Goal: Entertainment & Leisure: Consume media (video, audio)

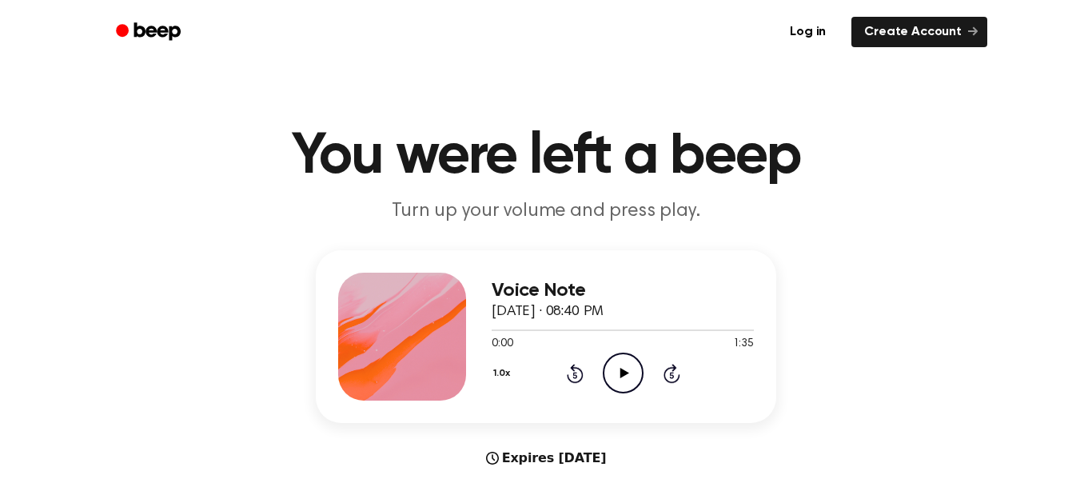
click at [624, 386] on icon "Play Audio" at bounding box center [623, 373] width 41 height 41
click at [626, 354] on circle at bounding box center [623, 372] width 39 height 39
click at [575, 375] on icon at bounding box center [574, 375] width 4 height 6
click at [567, 365] on icon "Rewind 5 seconds" at bounding box center [575, 373] width 18 height 21
click at [578, 365] on icon "Rewind 5 seconds" at bounding box center [575, 373] width 18 height 21
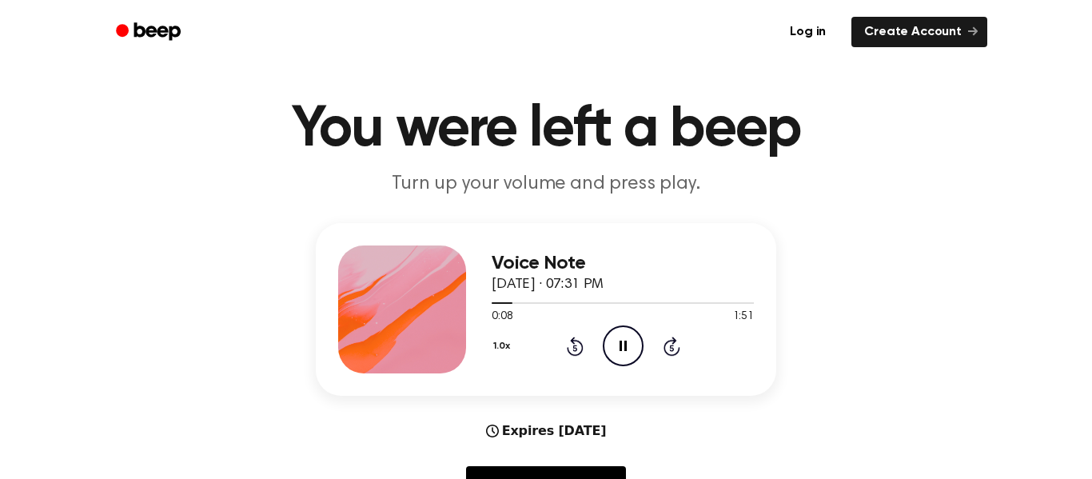
scroll to position [29, 0]
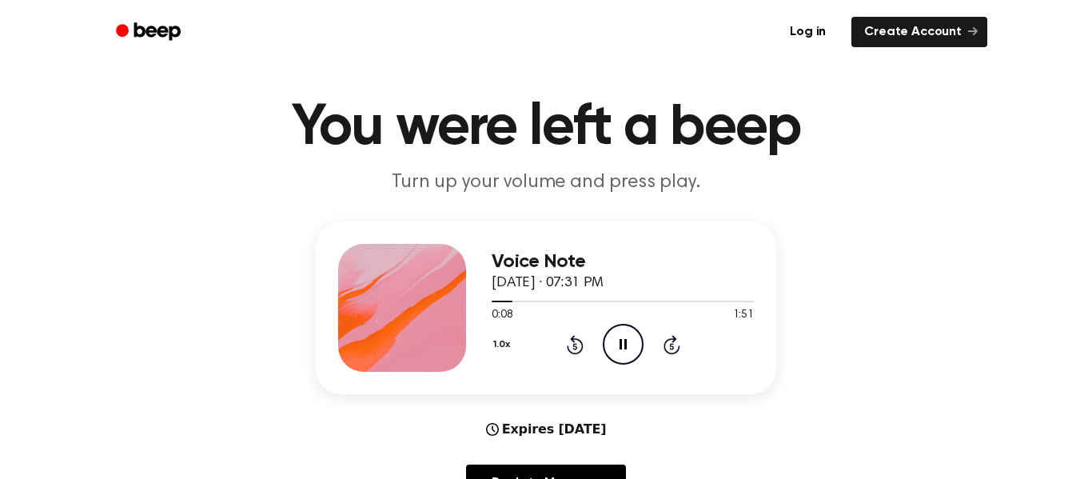
click at [564, 348] on div "1.0x Rewind 5 seconds Pause Audio Skip 5 seconds" at bounding box center [623, 344] width 262 height 41
click at [574, 346] on icon at bounding box center [574, 346] width 4 height 6
click at [575, 346] on icon at bounding box center [574, 346] width 4 height 6
click at [572, 342] on icon at bounding box center [575, 344] width 17 height 19
click at [575, 346] on icon at bounding box center [574, 346] width 4 height 6
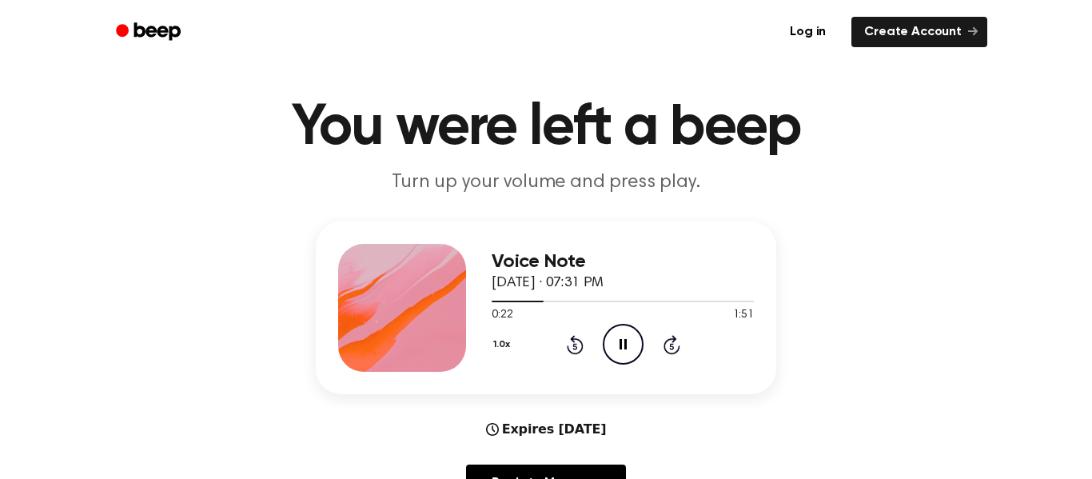
click at [628, 335] on icon "Pause Audio" at bounding box center [623, 344] width 41 height 41
click at [634, 339] on icon "Play Audio" at bounding box center [623, 344] width 41 height 41
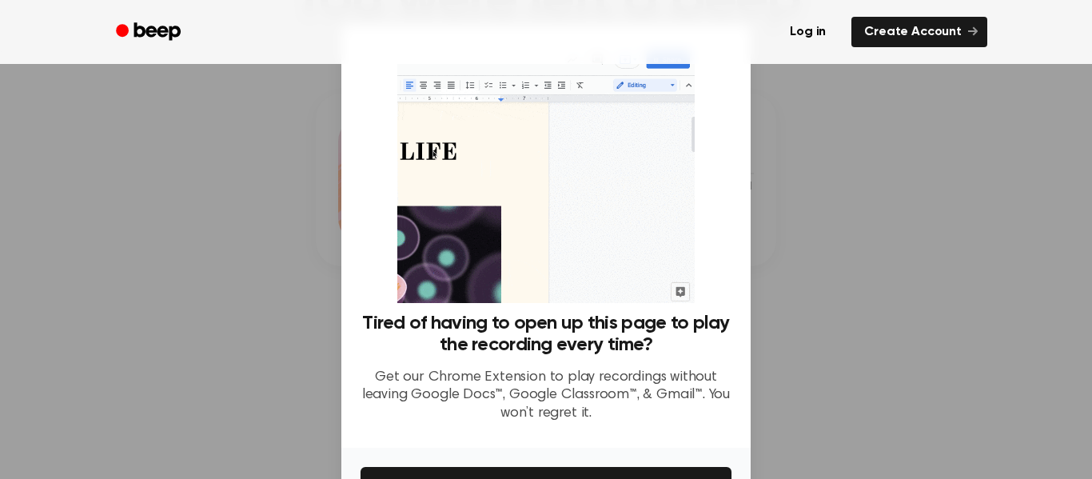
scroll to position [161, 0]
click at [847, 141] on div at bounding box center [546, 239] width 1092 height 479
click at [858, 144] on div at bounding box center [546, 239] width 1092 height 479
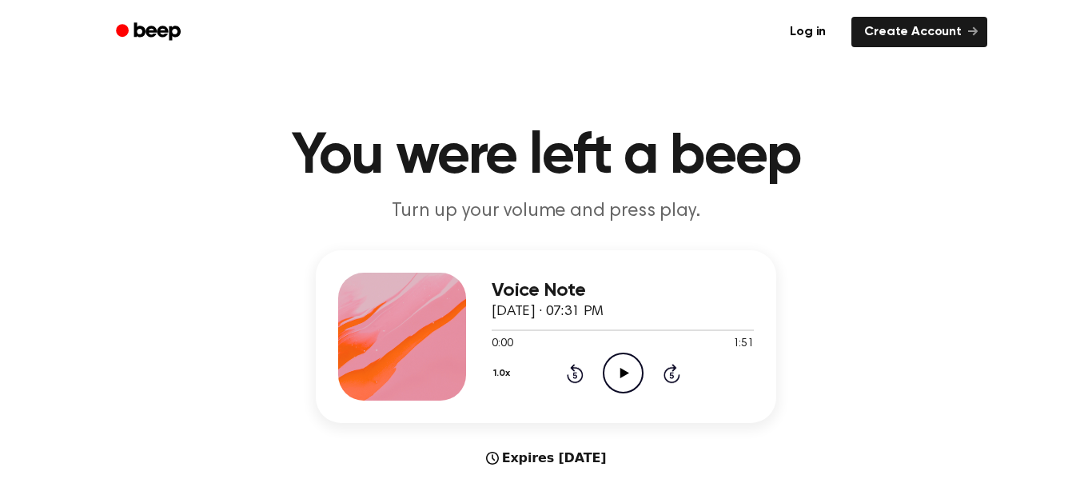
click at [636, 373] on icon "Play Audio" at bounding box center [623, 373] width 41 height 41
click at [616, 365] on icon "Pause Audio" at bounding box center [623, 373] width 41 height 41
click at [575, 375] on icon at bounding box center [574, 375] width 4 height 6
click at [583, 376] on icon at bounding box center [575, 373] width 17 height 19
click at [575, 375] on icon at bounding box center [574, 375] width 4 height 6
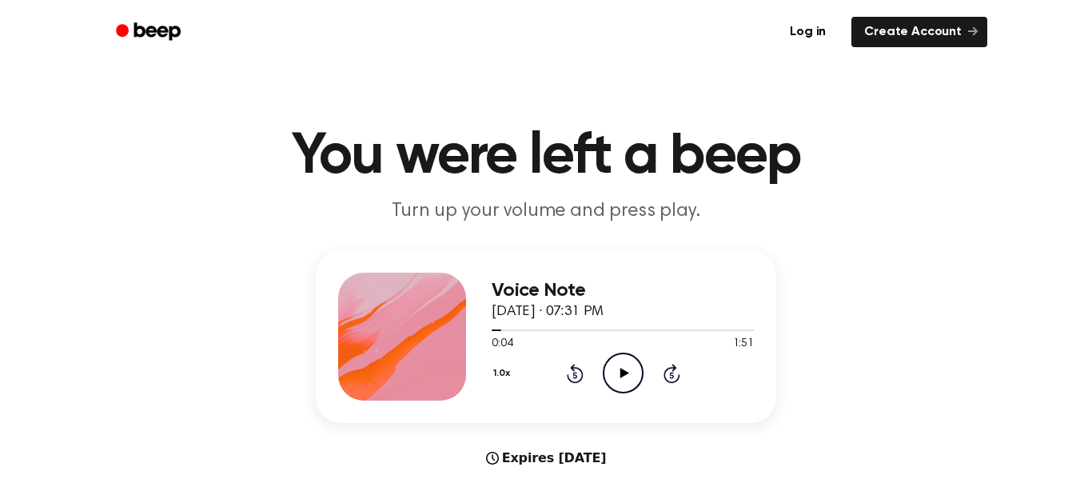
click at [622, 378] on icon "Play Audio" at bounding box center [623, 373] width 41 height 41
click at [623, 373] on icon "Pause Audio" at bounding box center [623, 373] width 41 height 41
click at [638, 373] on icon "Play Audio" at bounding box center [623, 373] width 41 height 41
click at [598, 385] on div "1.0x Rewind 5 seconds Pause Audio Skip 5 seconds" at bounding box center [623, 373] width 262 height 41
click at [652, 374] on div "1.0x Rewind 5 seconds Pause Audio Skip 5 seconds" at bounding box center [623, 373] width 262 height 41
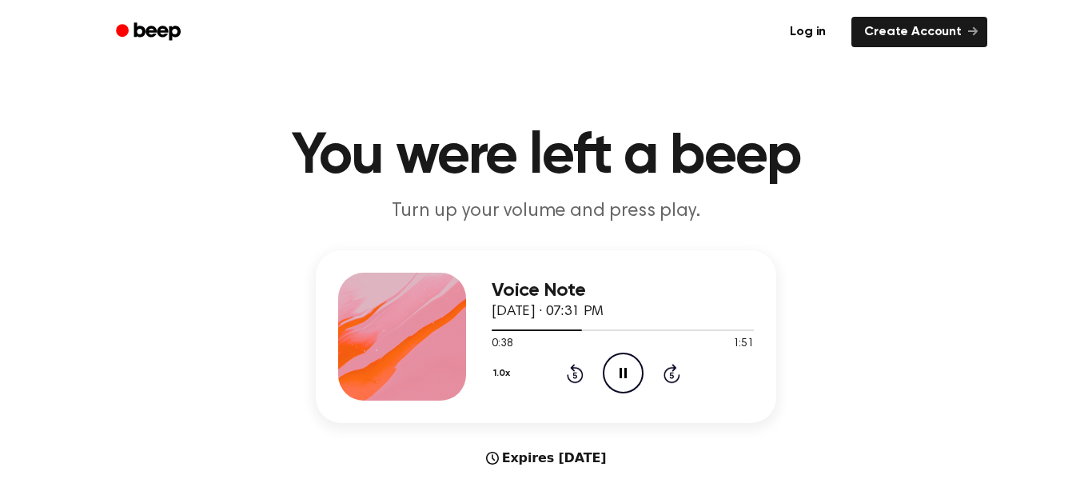
click at [635, 363] on icon "Pause Audio" at bounding box center [623, 373] width 41 height 41
click at [620, 369] on icon "Play Audio" at bounding box center [623, 373] width 41 height 41
click at [607, 389] on icon "Pause Audio" at bounding box center [623, 373] width 41 height 41
click at [629, 367] on icon "Play Audio" at bounding box center [623, 373] width 41 height 41
click at [610, 372] on icon "Pause Audio" at bounding box center [623, 373] width 41 height 41
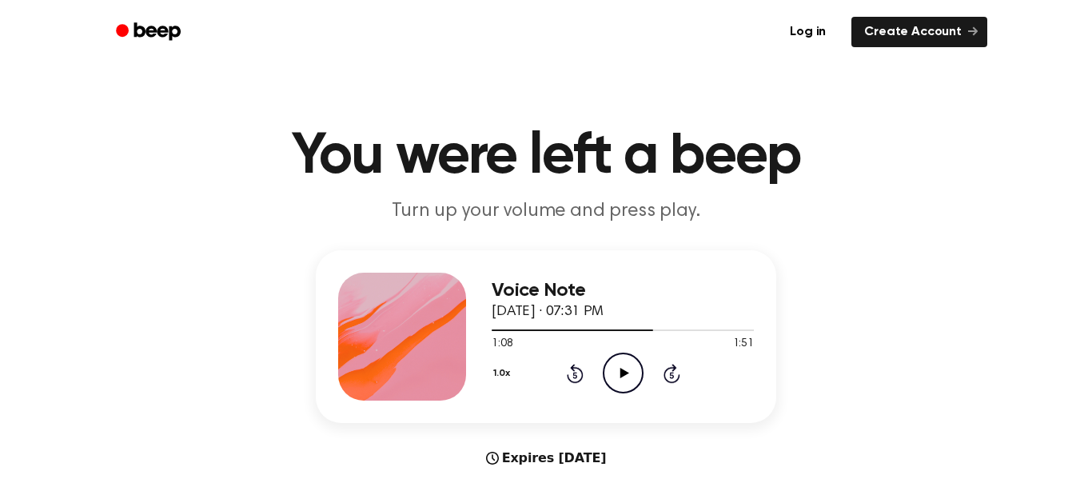
click at [582, 368] on icon "Rewind 5 seconds" at bounding box center [575, 373] width 18 height 21
click at [575, 375] on icon at bounding box center [574, 375] width 4 height 6
click at [618, 377] on icon "Play Audio" at bounding box center [623, 373] width 41 height 41
click at [580, 376] on icon "Rewind 5 seconds" at bounding box center [575, 373] width 18 height 21
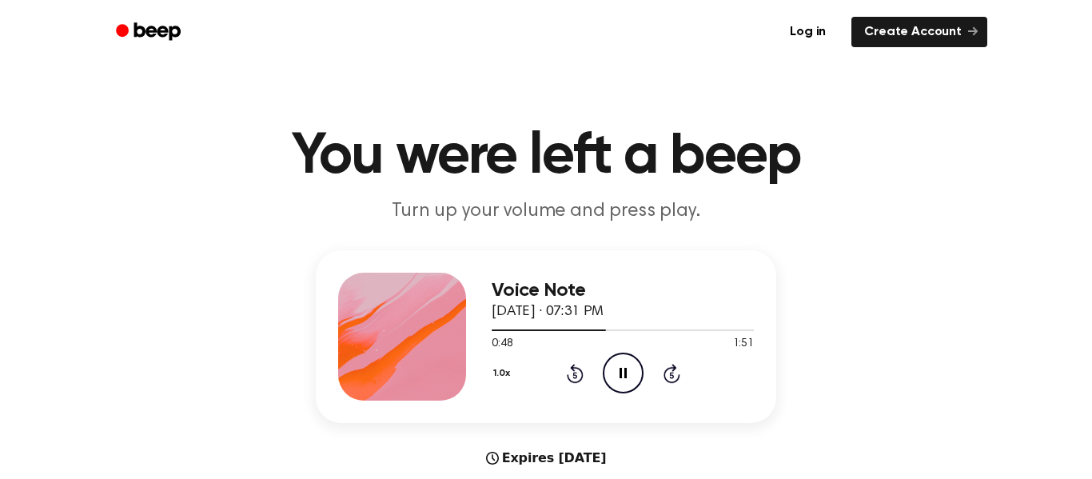
click at [575, 375] on icon at bounding box center [574, 375] width 4 height 6
click at [572, 369] on icon at bounding box center [575, 373] width 17 height 19
click at [575, 375] on icon at bounding box center [574, 375] width 4 height 6
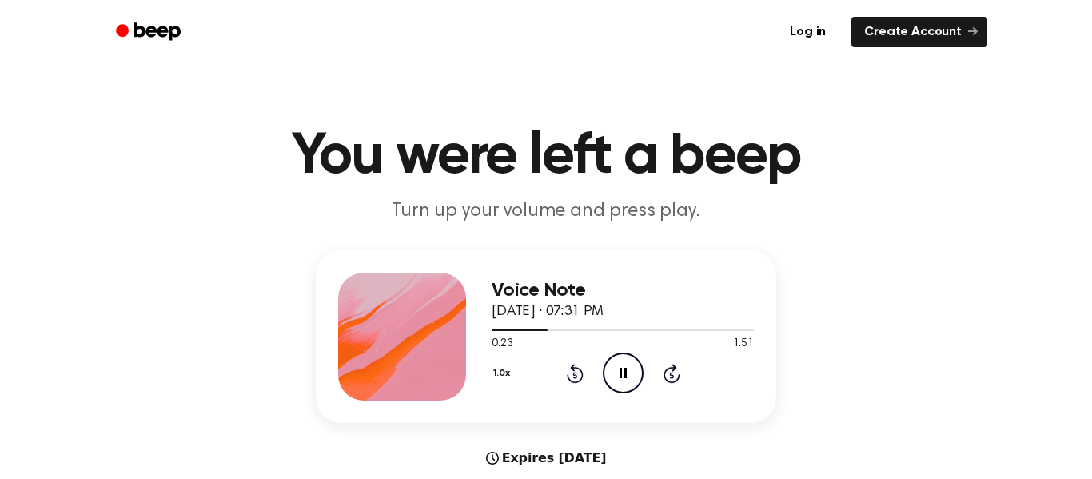
click at [575, 376] on icon "Rewind 5 seconds" at bounding box center [575, 373] width 18 height 21
click at [576, 373] on icon at bounding box center [574, 375] width 4 height 6
click at [575, 375] on icon at bounding box center [574, 375] width 4 height 6
click at [572, 373] on icon "Rewind 5 seconds" at bounding box center [575, 373] width 18 height 21
click at [575, 375] on icon at bounding box center [574, 375] width 4 height 6
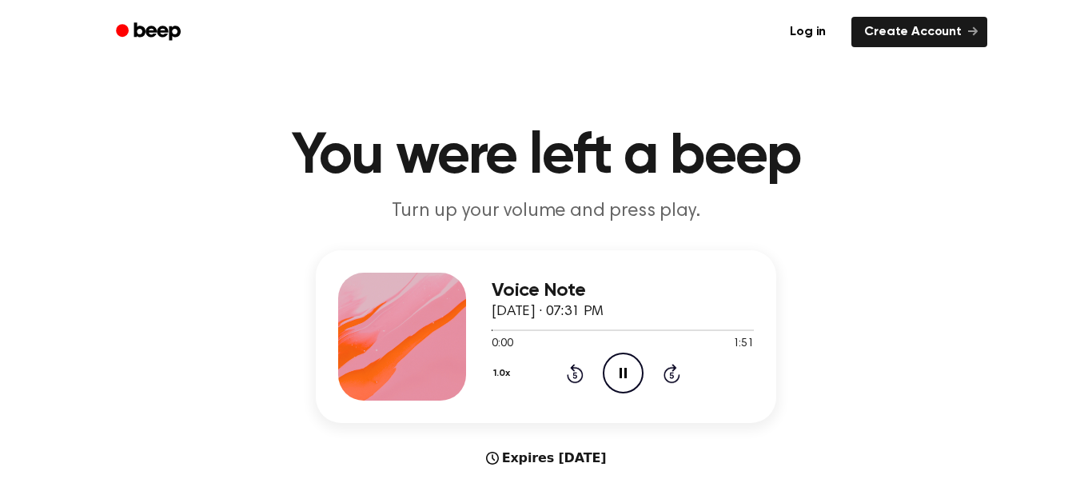
click at [644, 382] on div "1.0x Rewind 5 seconds Pause Audio Skip 5 seconds" at bounding box center [623, 373] width 262 height 41
click at [669, 375] on icon "Skip 5 seconds" at bounding box center [672, 373] width 18 height 21
click at [672, 375] on icon at bounding box center [671, 375] width 4 height 6
click at [672, 377] on icon "Skip 5 seconds" at bounding box center [672, 373] width 18 height 21
click at [672, 375] on icon at bounding box center [671, 375] width 4 height 6
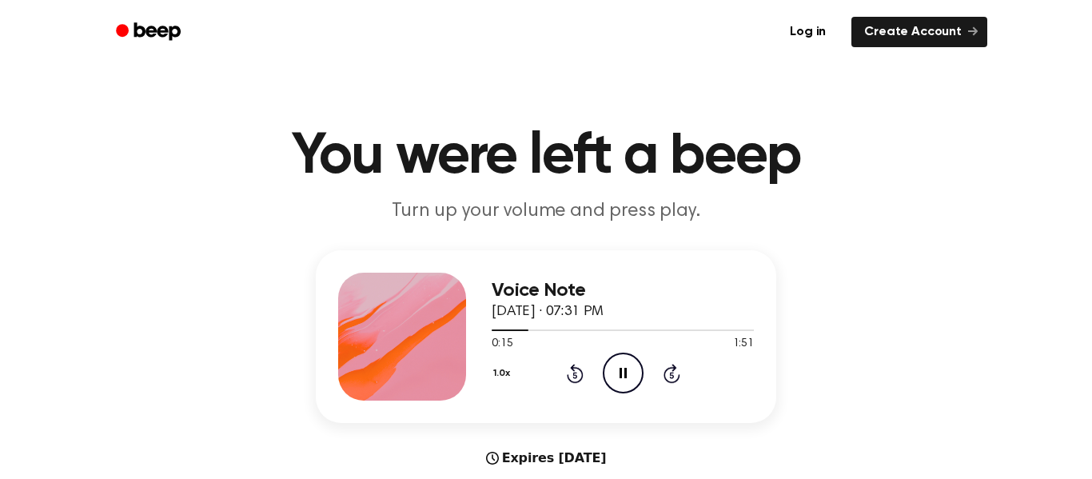
click at [672, 376] on icon "Skip 5 seconds" at bounding box center [672, 373] width 18 height 21
click at [672, 375] on icon at bounding box center [671, 375] width 4 height 6
click at [667, 384] on div "1.0x Rewind 5 seconds Pause Audio Skip 5 seconds" at bounding box center [623, 373] width 262 height 41
click at [574, 375] on icon at bounding box center [574, 375] width 4 height 6
click at [575, 375] on icon at bounding box center [574, 375] width 4 height 6
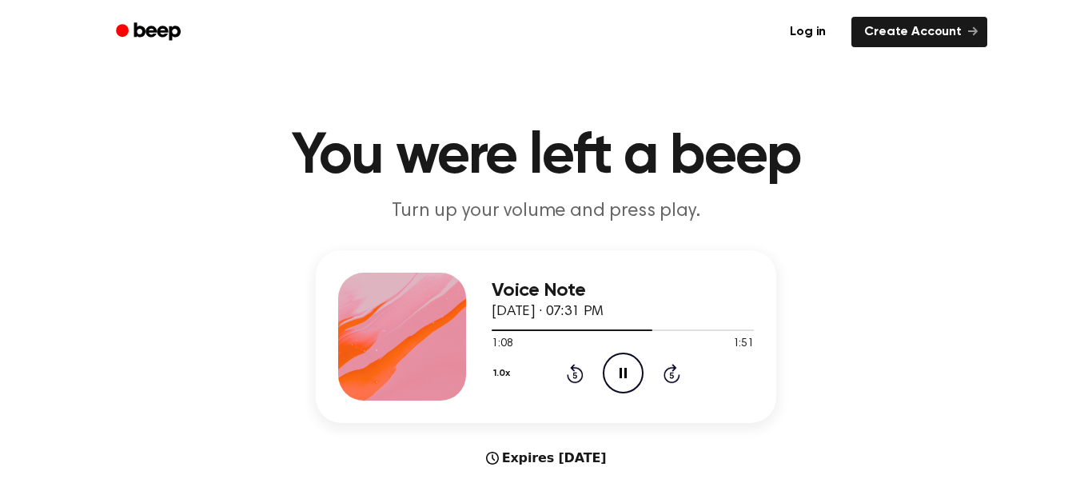
click at [566, 373] on icon "Rewind 5 seconds" at bounding box center [575, 373] width 18 height 21
click at [567, 370] on icon "Rewind 5 seconds" at bounding box center [575, 373] width 18 height 21
click at [566, 369] on icon "Rewind 5 seconds" at bounding box center [575, 373] width 18 height 21
click at [663, 375] on icon "Skip 5 seconds" at bounding box center [672, 373] width 18 height 21
click at [670, 374] on icon at bounding box center [671, 375] width 4 height 6
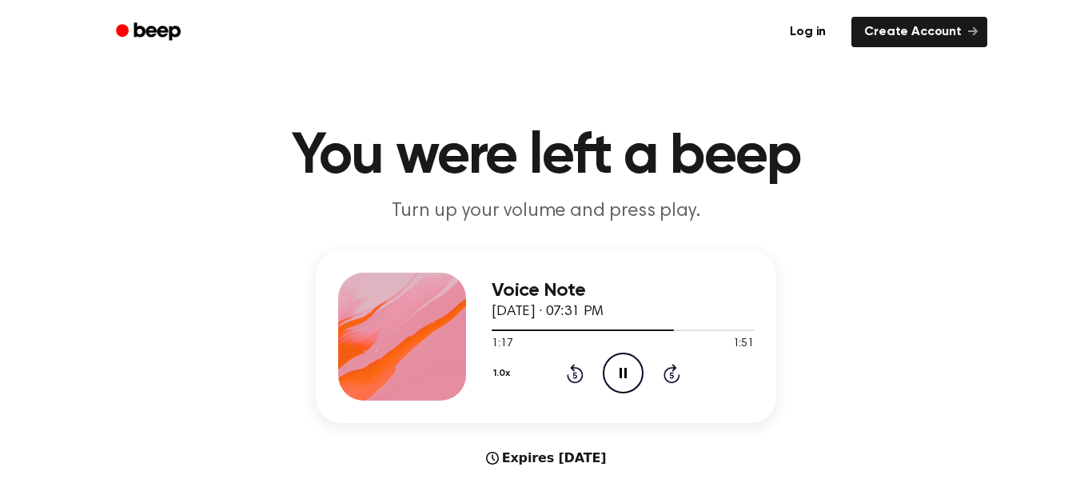
click at [566, 377] on icon "Rewind 5 seconds" at bounding box center [575, 373] width 18 height 21
click at [580, 370] on icon at bounding box center [575, 373] width 17 height 19
click at [575, 375] on icon at bounding box center [574, 375] width 4 height 6
click at [631, 354] on icon "Play Audio" at bounding box center [623, 373] width 41 height 41
click at [665, 377] on icon at bounding box center [672, 373] width 17 height 19
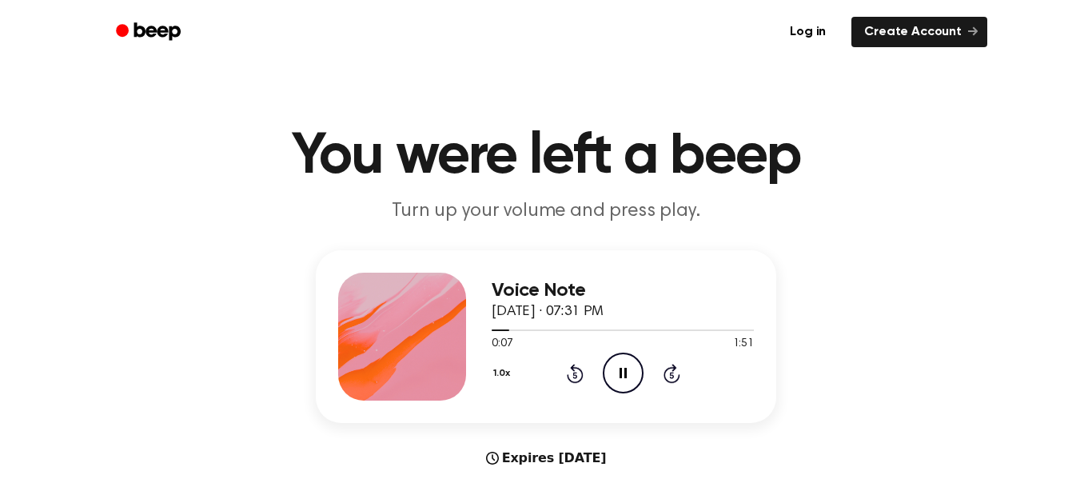
click at [668, 364] on icon "Skip 5 seconds" at bounding box center [672, 373] width 18 height 21
click at [657, 354] on div "1.0x Rewind 5 seconds Pause Audio Skip 5 seconds" at bounding box center [623, 373] width 262 height 41
click at [665, 370] on icon at bounding box center [672, 373] width 17 height 19
click at [661, 363] on div "1.0x Rewind 5 seconds Pause Audio Skip 5 seconds" at bounding box center [623, 373] width 262 height 41
click at [672, 375] on icon at bounding box center [671, 375] width 4 height 6
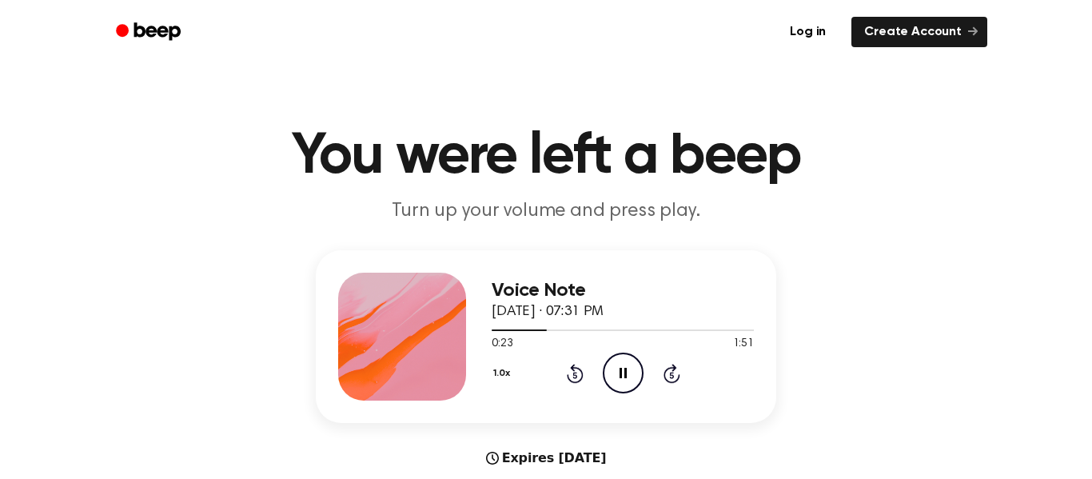
click at [664, 373] on icon at bounding box center [672, 373] width 17 height 19
click at [664, 375] on icon at bounding box center [672, 373] width 17 height 19
click at [672, 375] on icon at bounding box center [671, 375] width 4 height 6
click at [671, 362] on div "1.0x Rewind 5 seconds Pause Audio Skip 5 seconds" at bounding box center [623, 373] width 262 height 41
click at [672, 373] on icon at bounding box center [671, 375] width 4 height 6
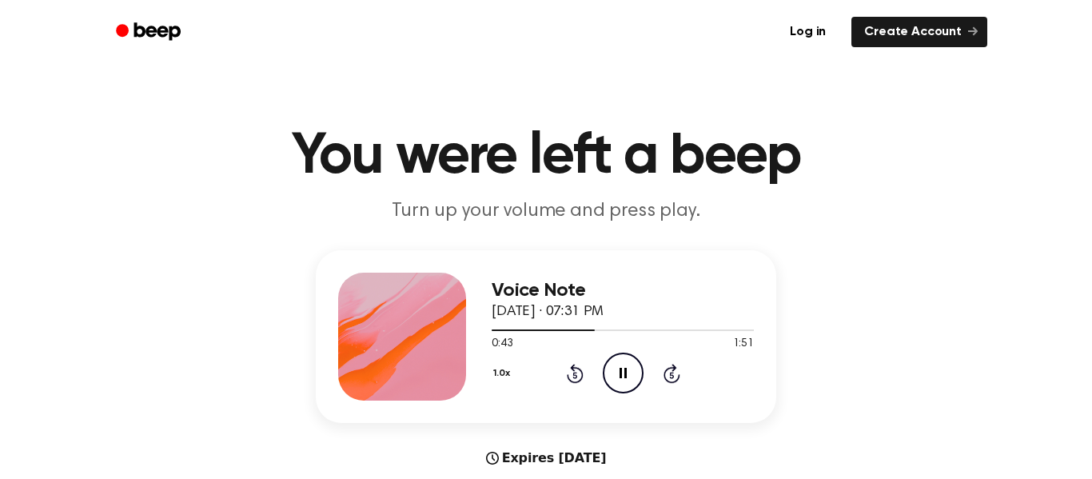
click at [674, 366] on icon at bounding box center [672, 373] width 17 height 19
click at [672, 367] on icon at bounding box center [672, 373] width 17 height 19
click at [675, 365] on icon "Skip 5 seconds" at bounding box center [672, 373] width 18 height 21
click at [617, 381] on icon "Pause Audio" at bounding box center [623, 373] width 41 height 41
click at [627, 378] on icon "Play Audio" at bounding box center [623, 373] width 41 height 41
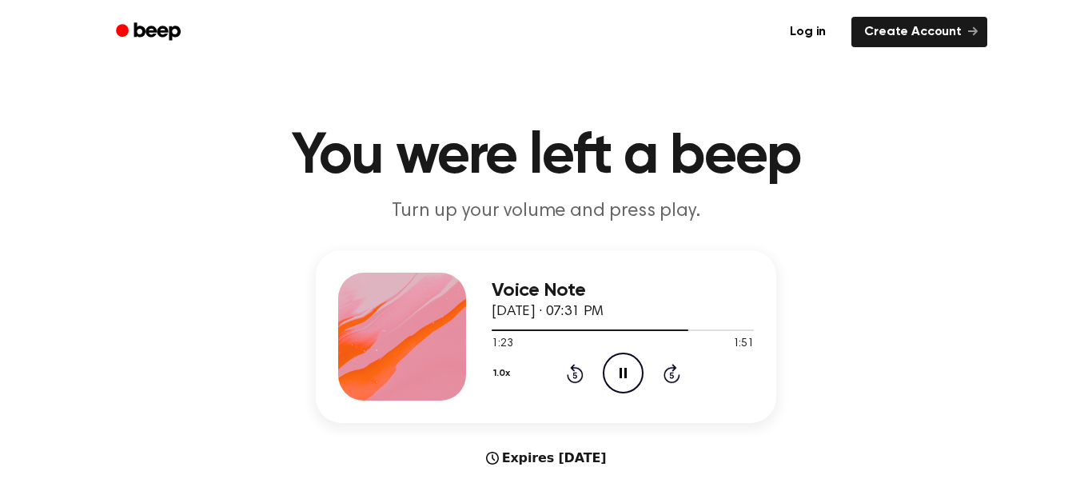
click at [625, 374] on icon at bounding box center [623, 373] width 7 height 10
click at [609, 336] on div at bounding box center [623, 329] width 262 height 13
click at [621, 373] on icon at bounding box center [624, 373] width 9 height 10
click at [667, 365] on icon "Skip 5 seconds" at bounding box center [672, 373] width 18 height 21
click at [631, 376] on icon "Pause Audio" at bounding box center [623, 373] width 41 height 41
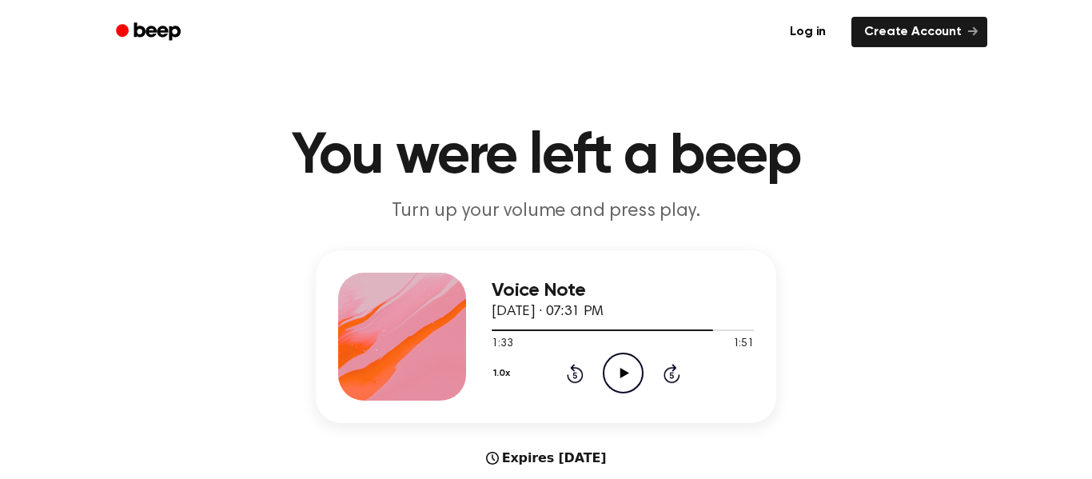
click at [575, 375] on icon at bounding box center [574, 375] width 4 height 6
click at [574, 369] on icon at bounding box center [575, 373] width 17 height 19
click at [619, 381] on icon "Play Audio" at bounding box center [623, 373] width 41 height 41
click at [573, 373] on icon at bounding box center [574, 375] width 4 height 6
click at [567, 377] on icon at bounding box center [575, 373] width 17 height 19
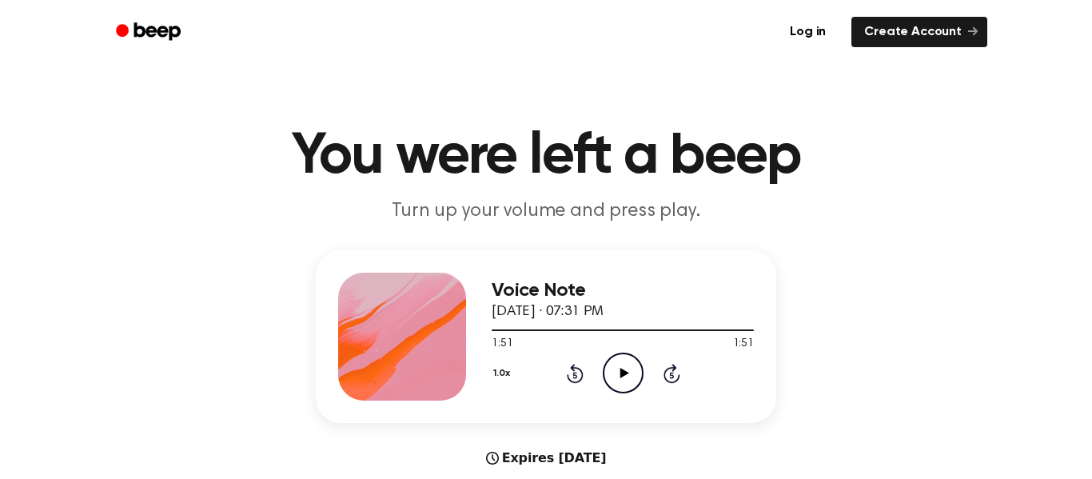
click at [622, 357] on icon "Play Audio" at bounding box center [623, 373] width 41 height 41
click at [620, 371] on icon "Play Audio" at bounding box center [623, 373] width 41 height 41
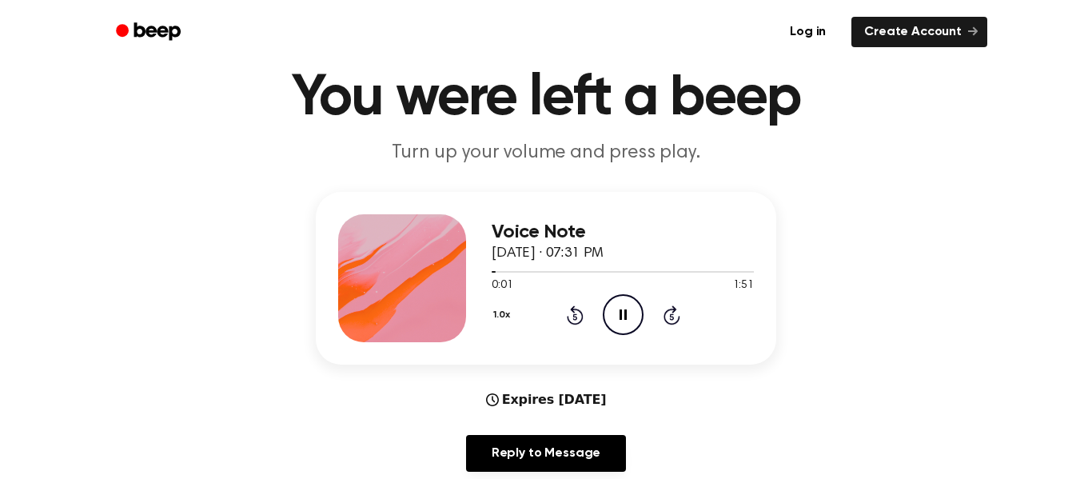
scroll to position [61, 0]
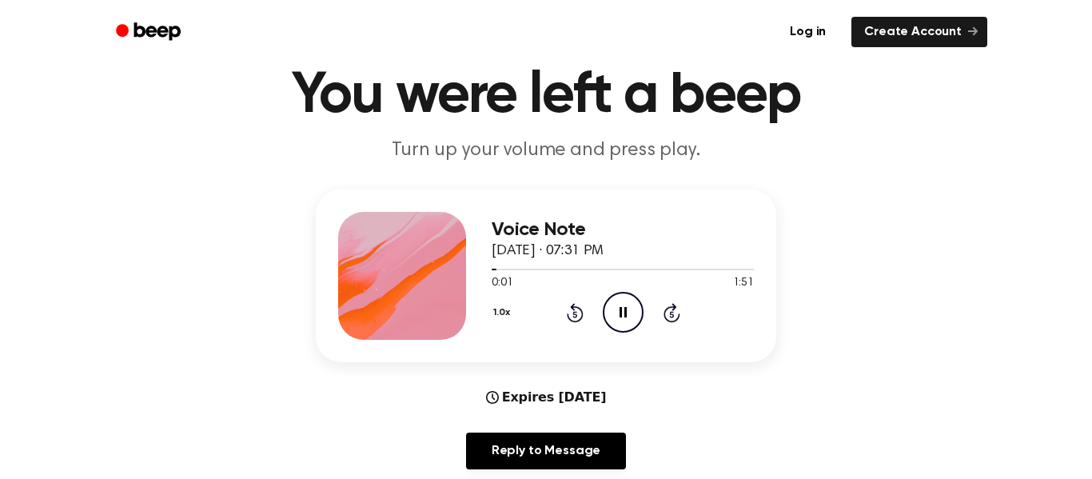
click at [678, 289] on div "0:01 1:51" at bounding box center [623, 283] width 262 height 17
click at [676, 311] on icon "Skip 5 seconds" at bounding box center [672, 312] width 18 height 21
click at [677, 313] on icon "Skip 5 seconds" at bounding box center [672, 312] width 18 height 21
click at [679, 303] on icon "Skip 5 seconds" at bounding box center [672, 312] width 18 height 21
click at [672, 314] on icon at bounding box center [671, 314] width 4 height 6
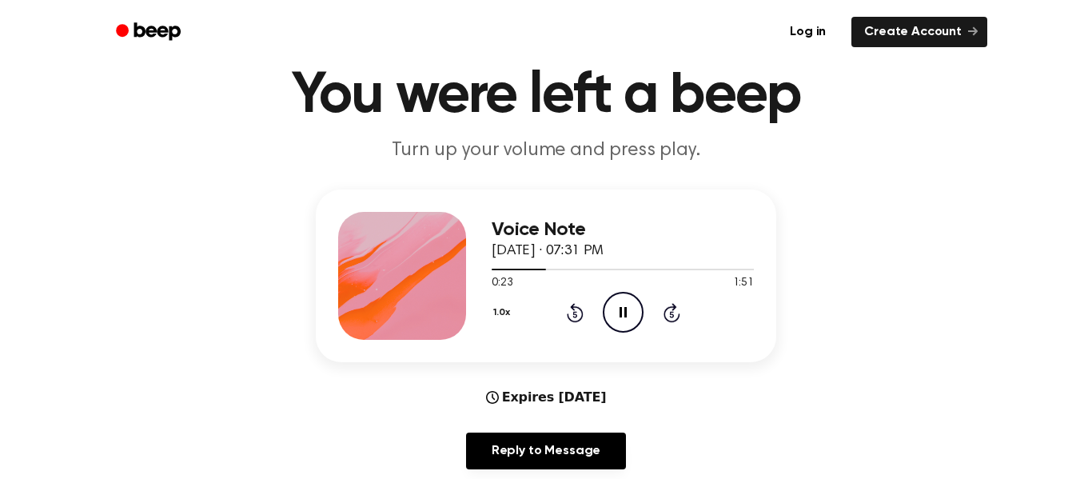
click at [672, 314] on icon at bounding box center [671, 314] width 4 height 6
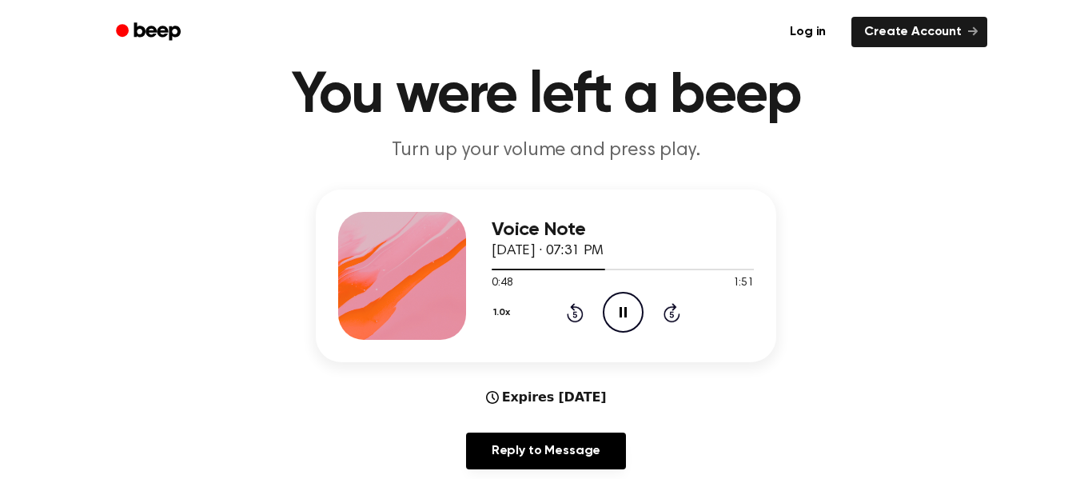
click at [672, 314] on icon at bounding box center [671, 314] width 4 height 6
click at [672, 315] on icon "Skip 5 seconds" at bounding box center [672, 312] width 18 height 21
click at [672, 314] on icon at bounding box center [671, 314] width 4 height 6
